Goal: Check status: Verify the current state of an ongoing process or item

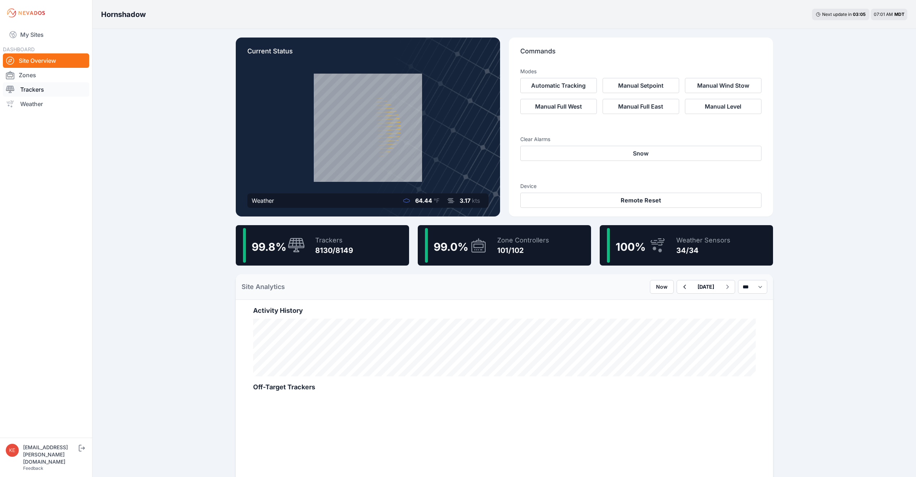
click at [51, 90] on link "Trackers" at bounding box center [46, 89] width 86 height 14
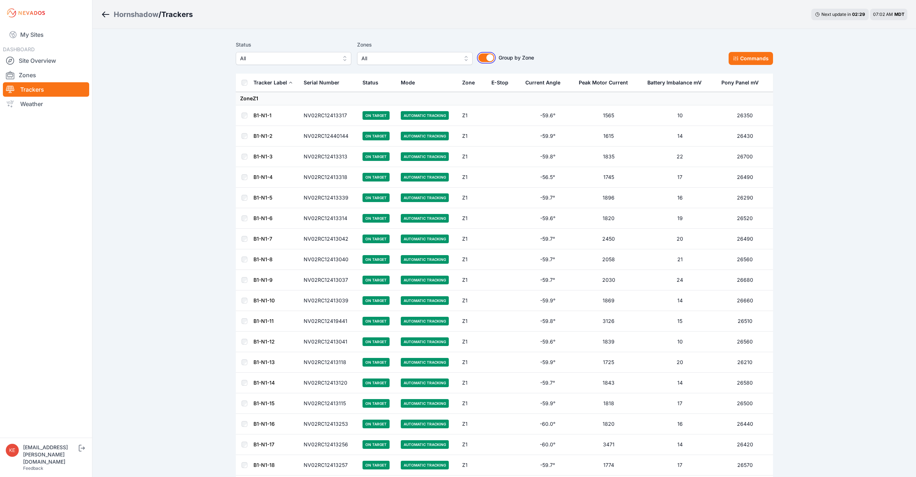
click at [489, 57] on button "Group by Zone" at bounding box center [486, 57] width 16 height 9
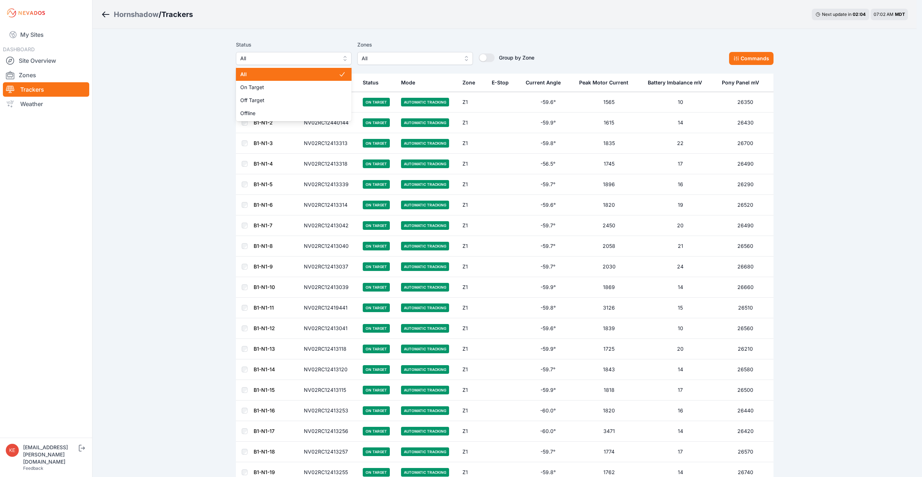
click at [344, 59] on button "All" at bounding box center [294, 58] width 116 height 13
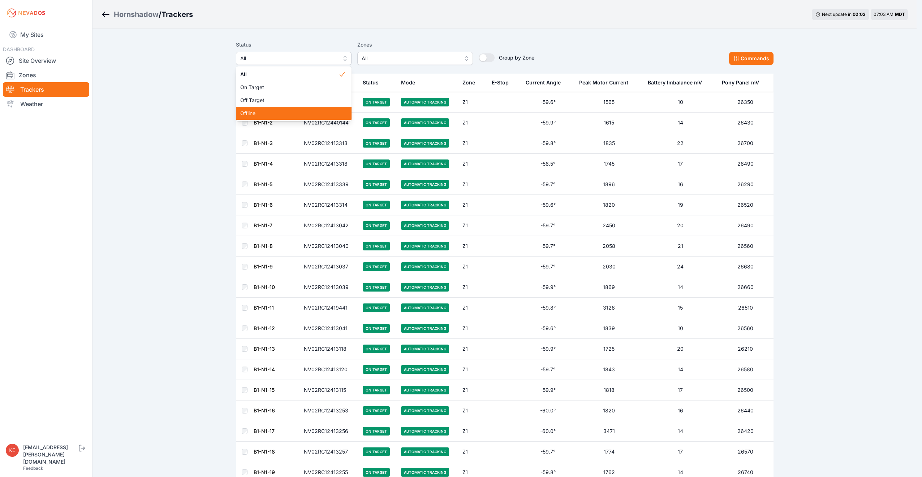
click at [289, 111] on span "Offline" at bounding box center [289, 113] width 98 height 7
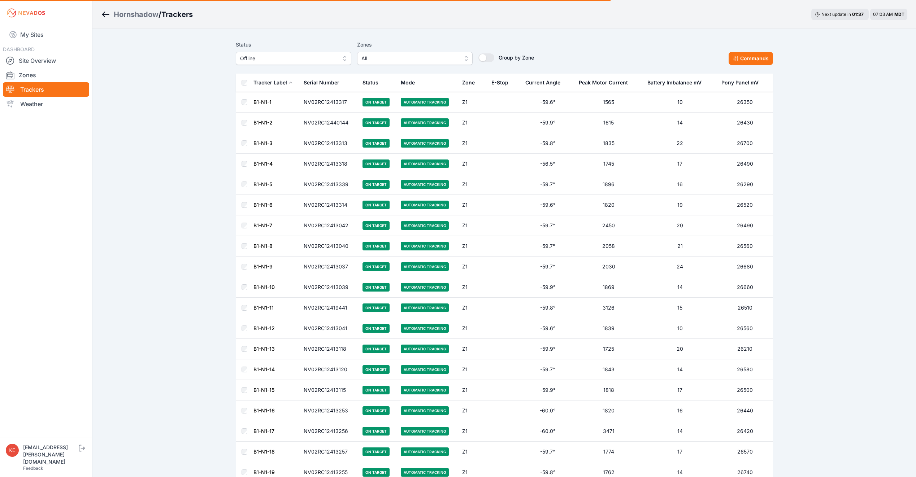
click at [344, 59] on button "Offline" at bounding box center [294, 58] width 116 height 13
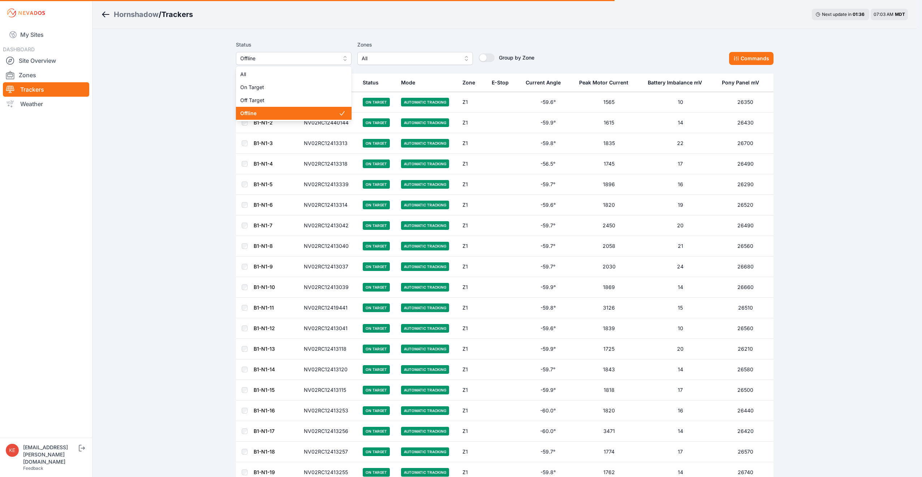
click at [331, 114] on span "Offline" at bounding box center [289, 113] width 98 height 7
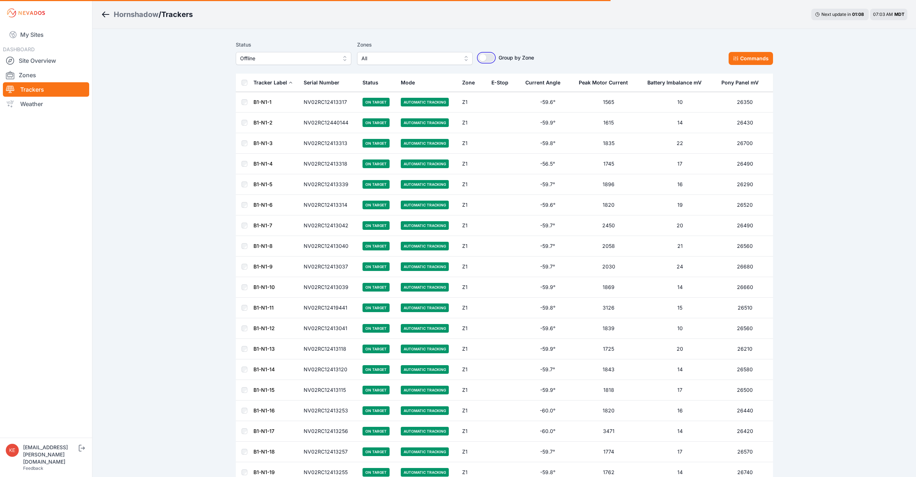
click at [488, 57] on button "Group by Zone" at bounding box center [486, 57] width 16 height 9
click at [488, 56] on button "Group by Zone" at bounding box center [486, 57] width 16 height 9
drag, startPoint x: 354, startPoint y: 39, endPoint x: 375, endPoint y: 48, distance: 23.3
click at [375, 48] on div "Status Offline Zones All Group by Zone Group by Zone Commands" at bounding box center [504, 56] width 537 height 36
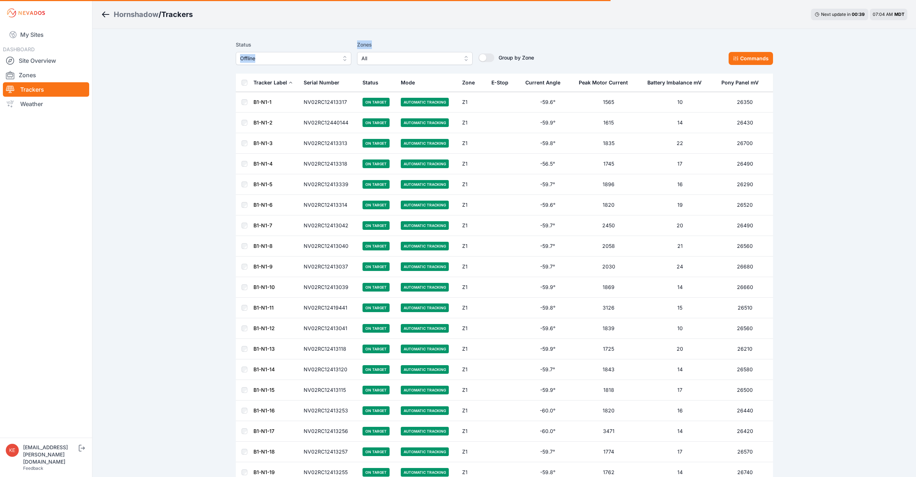
click at [448, 45] on label "Zones" at bounding box center [415, 44] width 116 height 9
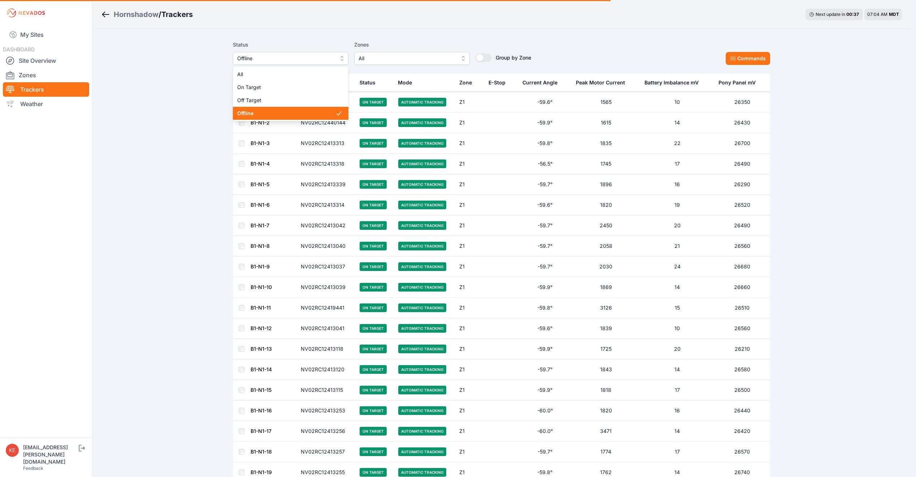
click at [298, 60] on span "Offline" at bounding box center [285, 58] width 97 height 9
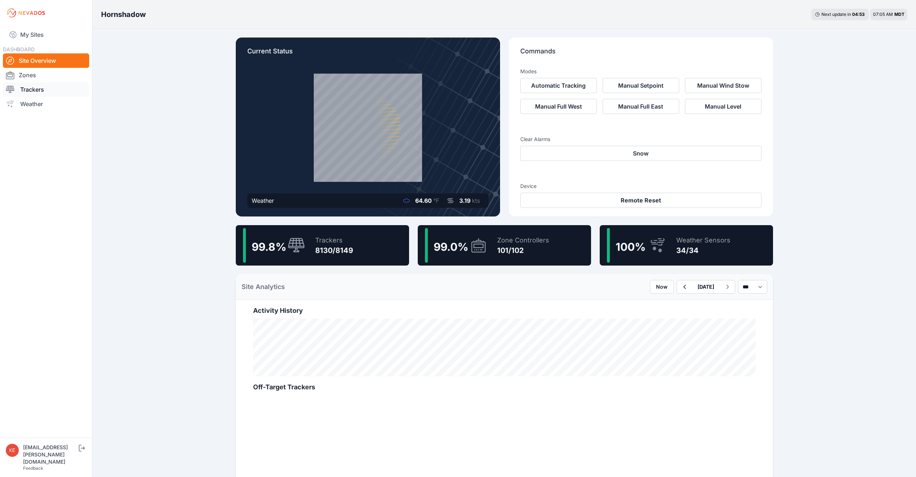
click at [42, 91] on link "Trackers" at bounding box center [46, 89] width 86 height 14
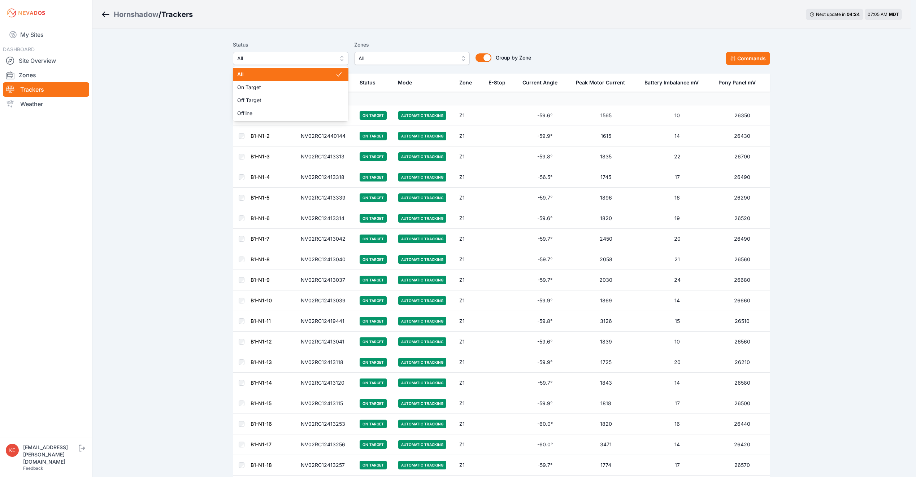
click at [345, 60] on button "All" at bounding box center [291, 58] width 116 height 13
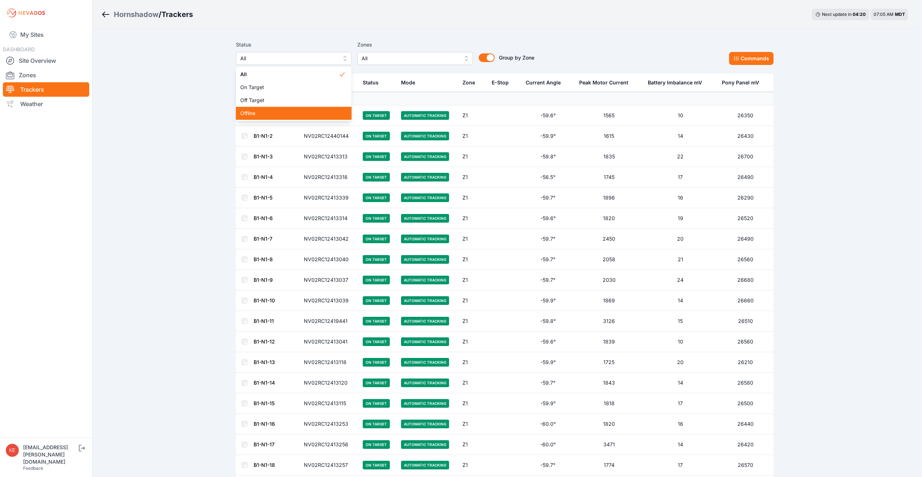
click at [304, 115] on span "Offline" at bounding box center [289, 113] width 98 height 7
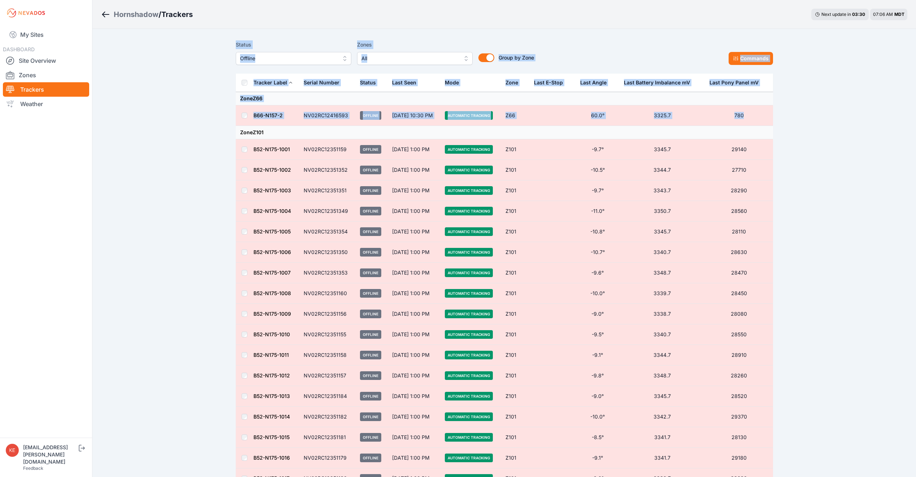
drag, startPoint x: 226, startPoint y: 48, endPoint x: 769, endPoint y: 106, distance: 546.1
click at [769, 106] on div "Hornshadow / Trackers Next update in 03 : 30 07:06 AM MDT Status Offline Zones …" at bounding box center [458, 291] width 916 height 582
